Goal: Find contact information: Find contact information

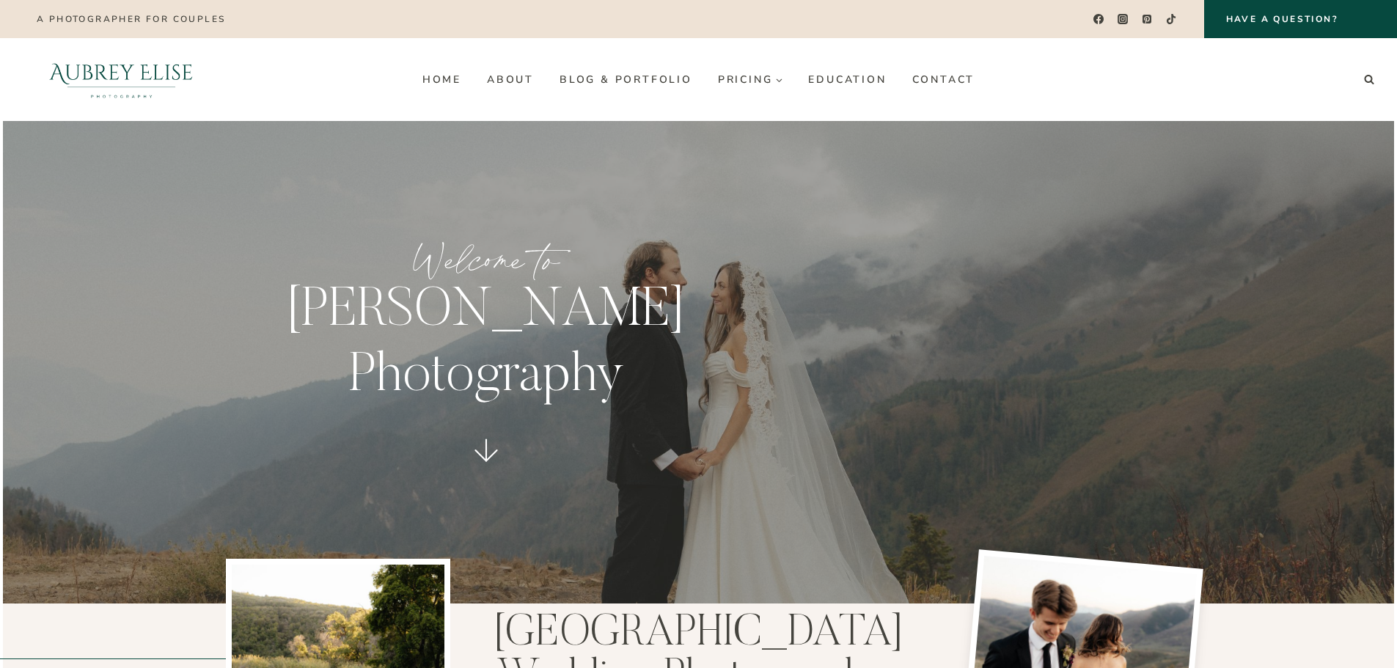
click at [287, 117] on div at bounding box center [320, 79] width 177 height 83
click at [661, 87] on link "Blog & Portfolio" at bounding box center [625, 78] width 158 height 23
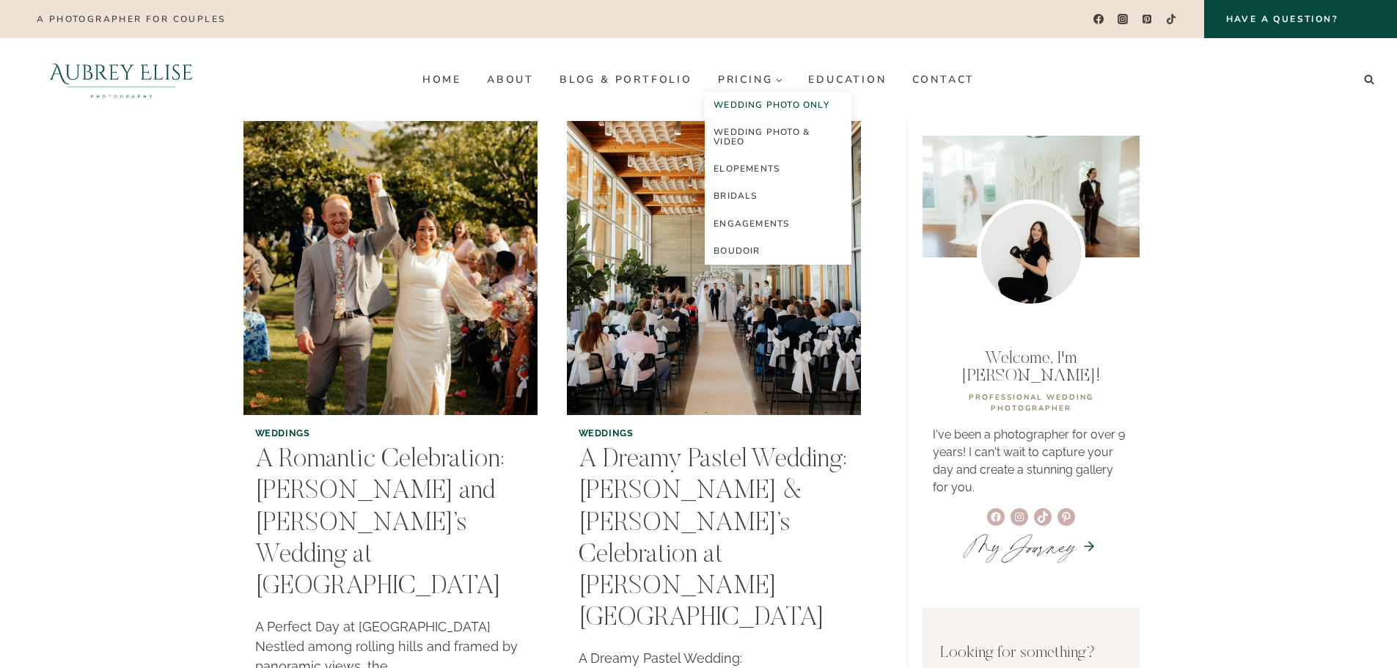
click at [754, 101] on link "Wedding Photo Only" at bounding box center [777, 105] width 147 height 27
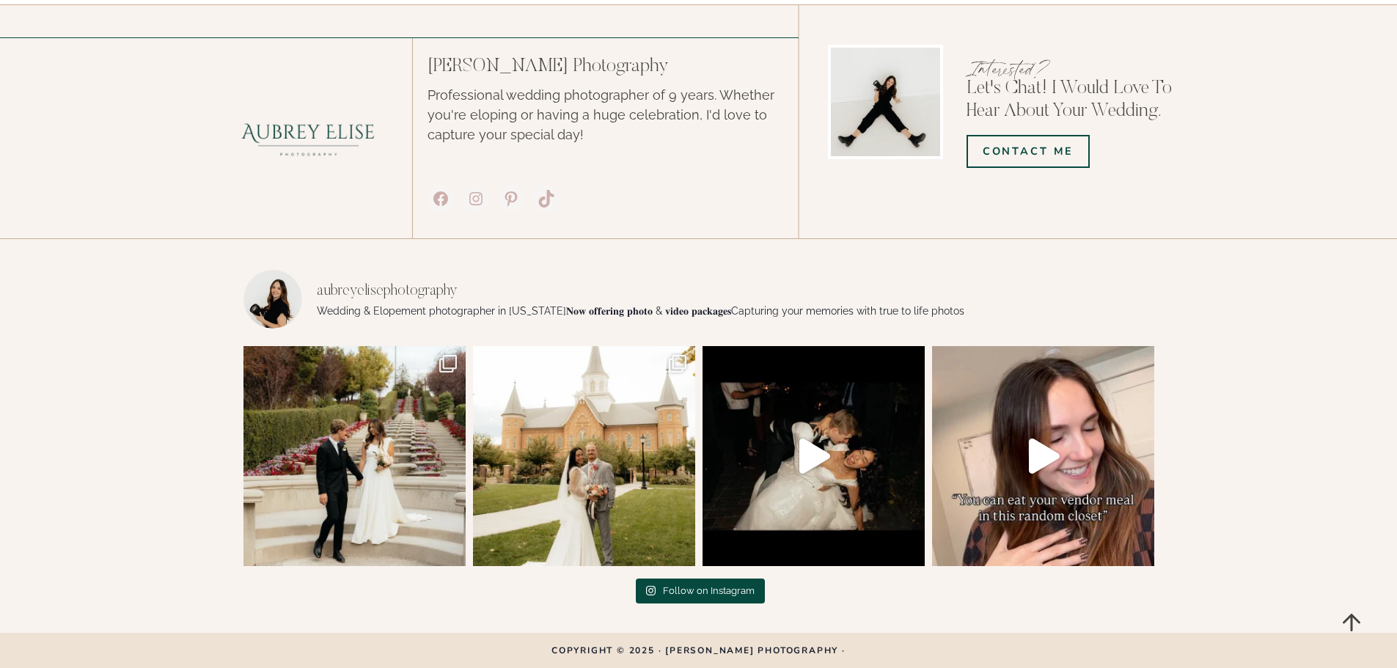
scroll to position [5953, 0]
drag, startPoint x: 869, startPoint y: 647, endPoint x: 672, endPoint y: 648, distance: 197.2
click at [672, 648] on p "Copyright © 2025 · [PERSON_NAME] Photography ·" at bounding box center [698, 650] width 910 height 9
copy p "Aubrey Elise Photography ·"
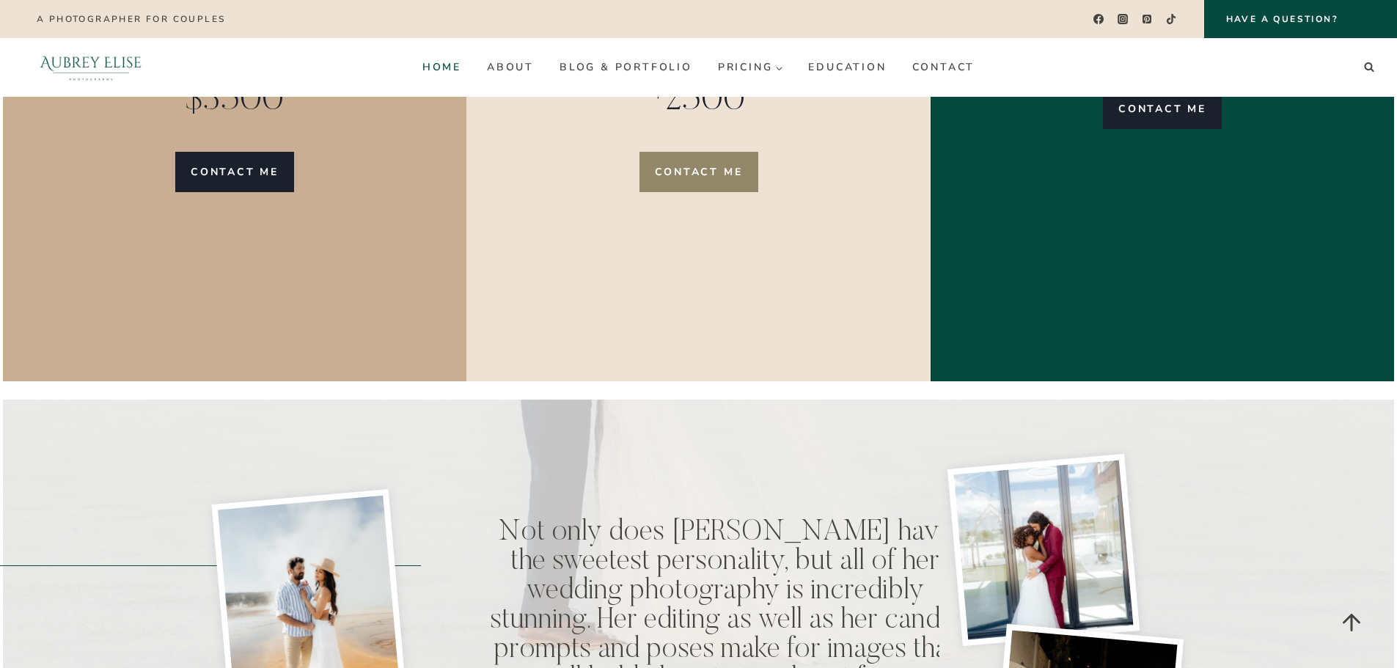
drag, startPoint x: 457, startPoint y: 48, endPoint x: 450, endPoint y: 56, distance: 9.9
click at [457, 48] on div "Home About Blog & Portfolio Pricing Expand Wedding Photo Only Wedding Photo & V…" at bounding box center [698, 67] width 578 height 59
click at [441, 65] on link "Home" at bounding box center [441, 67] width 65 height 23
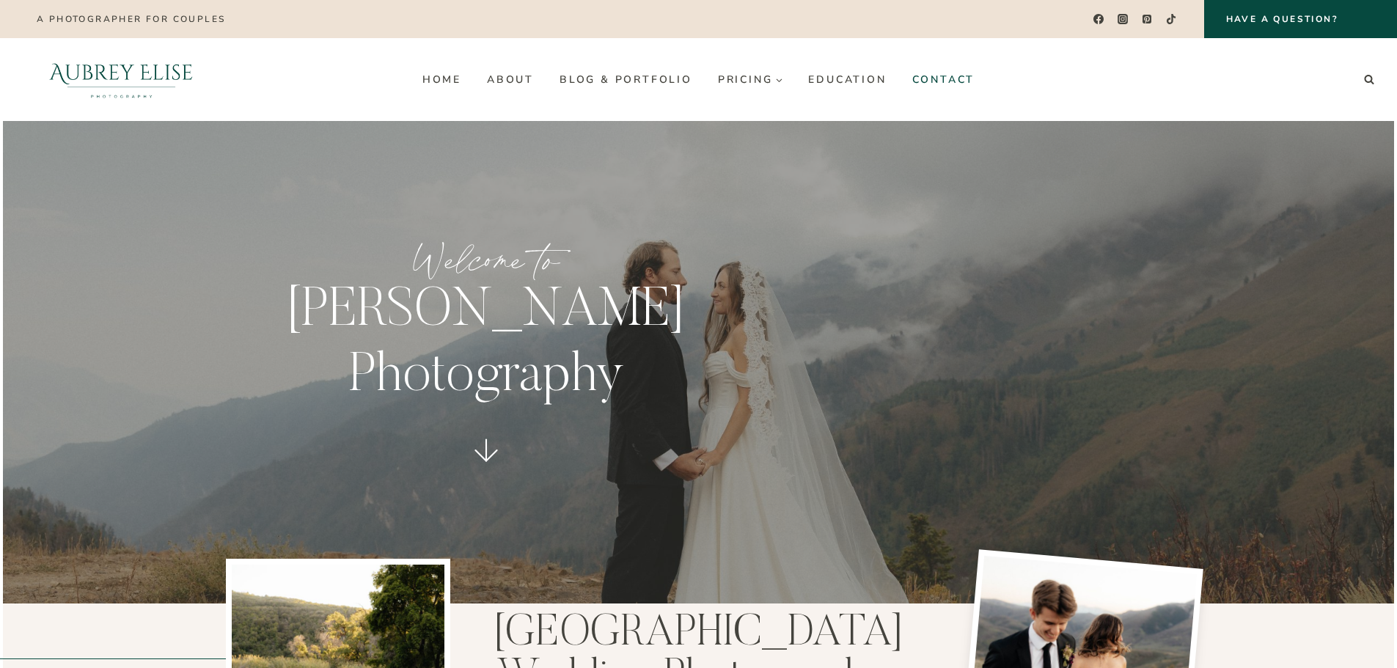
drag, startPoint x: 974, startPoint y: 94, endPoint x: 968, endPoint y: 84, distance: 11.2
click at [974, 93] on div "Home About Blog & Portfolio Pricing Expand Wedding Photo Only Wedding Photo & V…" at bounding box center [698, 79] width 578 height 83
click at [961, 80] on link "Contact" at bounding box center [943, 78] width 89 height 23
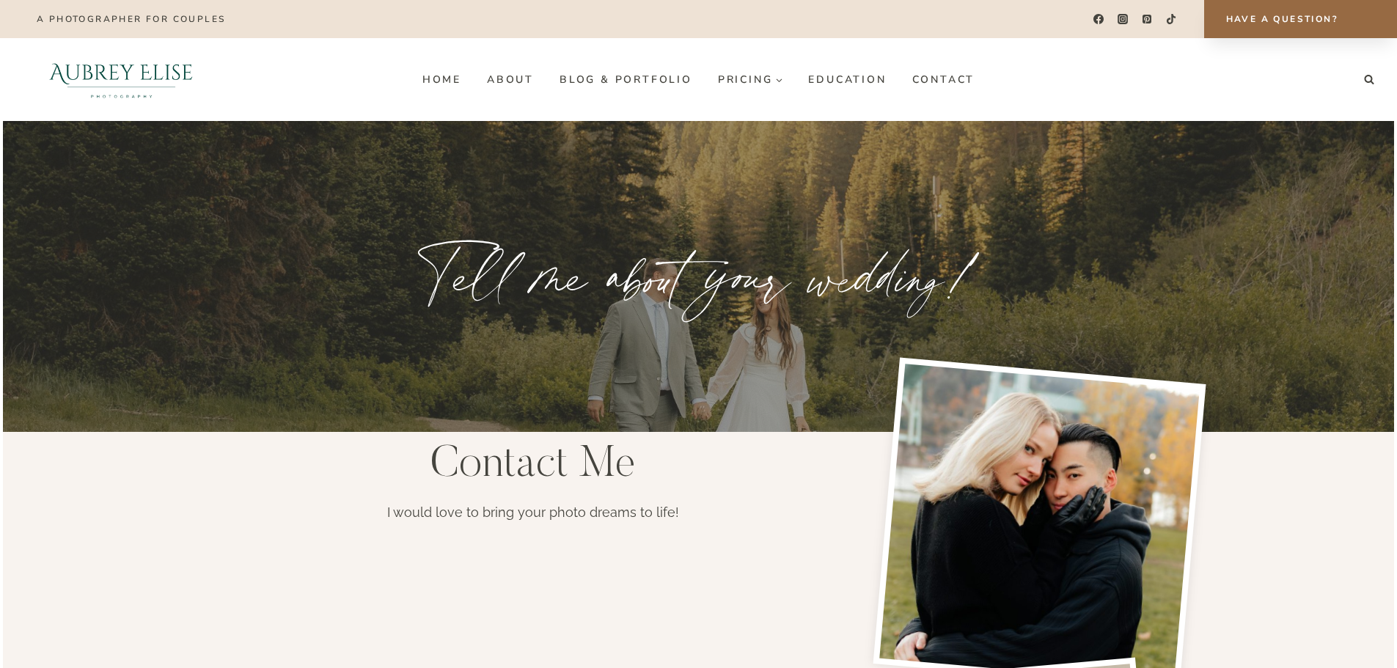
click at [1247, 10] on link "Have a Question?" at bounding box center [1300, 19] width 193 height 38
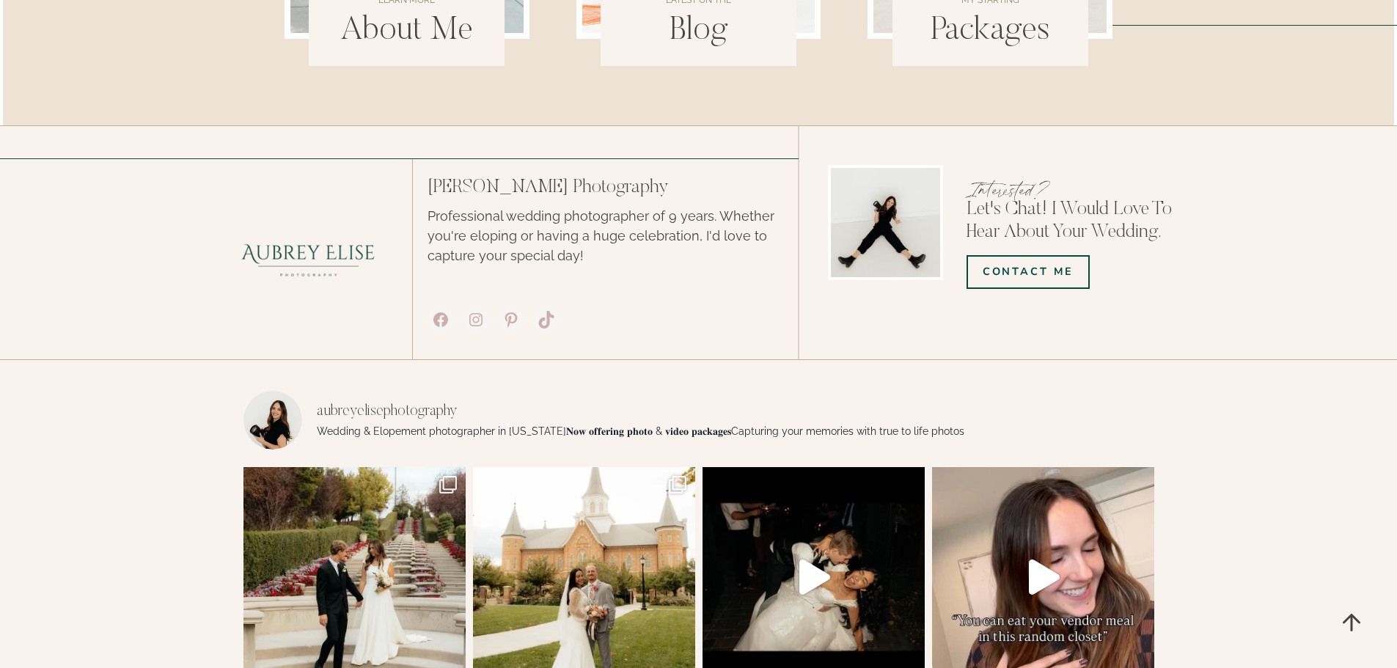
scroll to position [2523, 0]
